Goal: Task Accomplishment & Management: Use online tool/utility

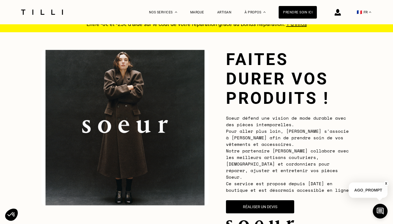
scroll to position [146, 0]
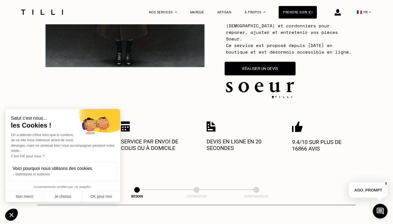
click at [268, 63] on button "Réaliser un devis" at bounding box center [259, 69] width 71 height 14
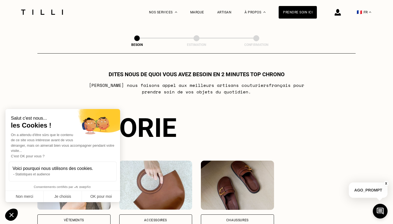
scroll to position [320, 0]
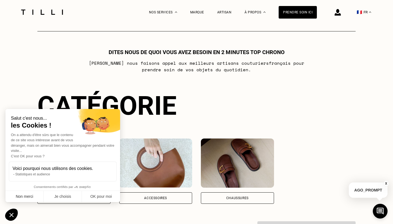
click at [34, 196] on button "Non merci" at bounding box center [24, 196] width 38 height 11
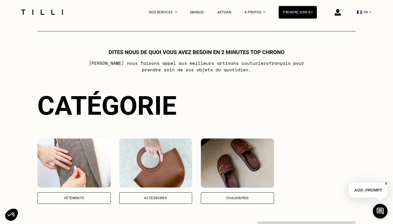
click at [87, 192] on div "Vêtements" at bounding box center [73, 197] width 73 height 11
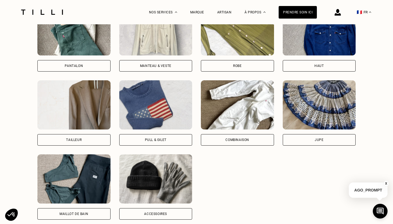
scroll to position [600, 0]
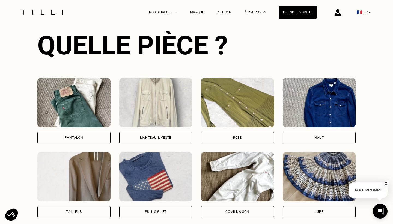
click at [65, 136] on div "Pantalon" at bounding box center [74, 137] width 18 height 3
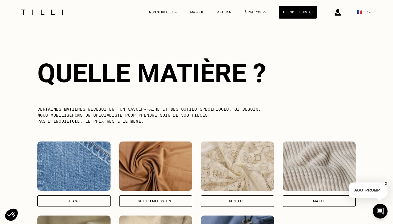
click at [80, 195] on div "Jeans" at bounding box center [73, 200] width 73 height 11
select select "FR"
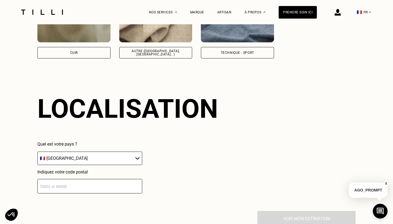
scroll to position [1054, 0]
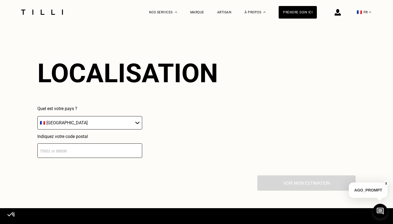
click at [74, 147] on input "number" at bounding box center [89, 150] width 105 height 14
type input "29200"
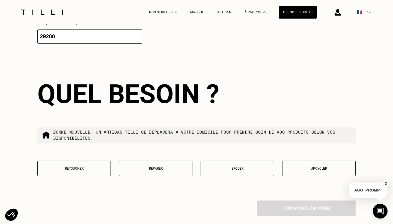
scroll to position [1191, 0]
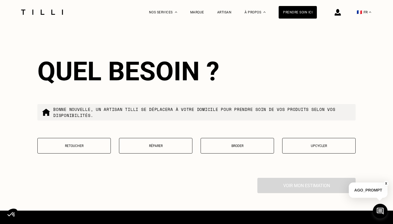
click at [97, 144] on p "Retoucher" at bounding box center [73, 146] width 67 height 4
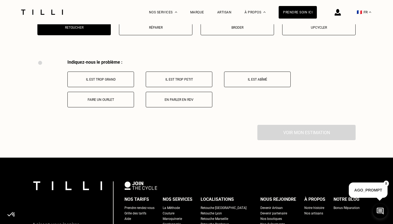
scroll to position [1330, 0]
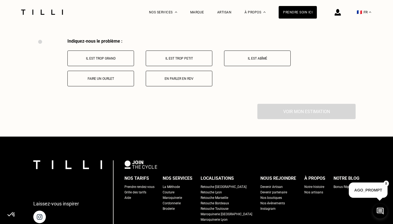
click at [125, 56] on p "Il est trop grand" at bounding box center [100, 58] width 61 height 4
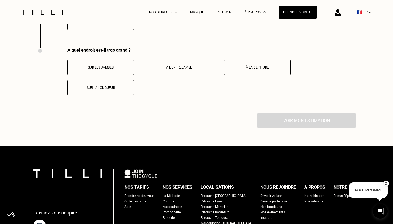
scroll to position [1395, 0]
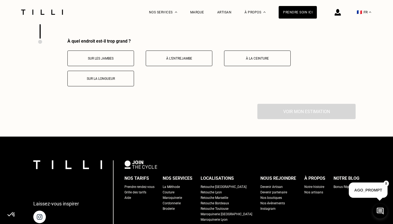
click at [193, 57] on button "À l’entrejambe" at bounding box center [179, 58] width 67 height 16
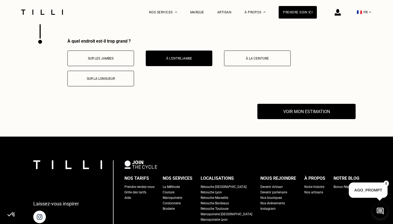
click at [235, 56] on p "À la ceinture" at bounding box center [257, 58] width 61 height 4
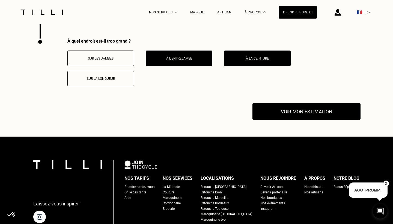
click at [292, 111] on button "Voir mon estimation" at bounding box center [306, 111] width 108 height 17
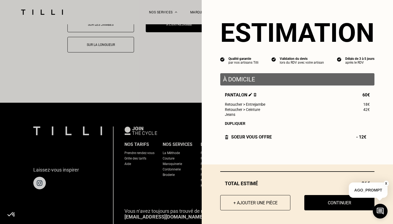
scroll to position [1454, 0]
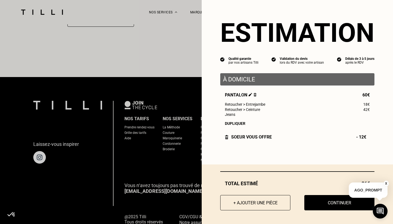
click at [387, 183] on button "X" at bounding box center [385, 183] width 5 height 6
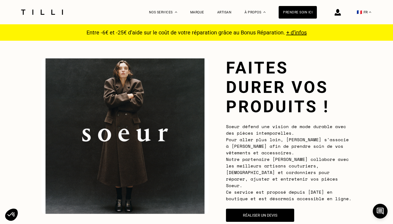
scroll to position [0, 0]
